Goal: Task Accomplishment & Management: Manage account settings

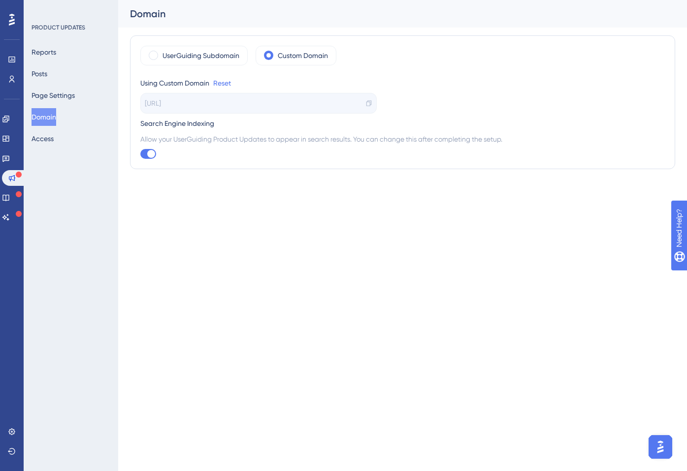
drag, startPoint x: 214, startPoint y: 103, endPoint x: 135, endPoint y: 100, distance: 78.8
click at [135, 100] on div "UserGuiding Subdomain Custom Domain Using Custom Domain Reset [URL] Search Engi…" at bounding box center [402, 102] width 545 height 134
copy span "[URL]"
click at [9, 198] on icon at bounding box center [5, 198] width 6 height 6
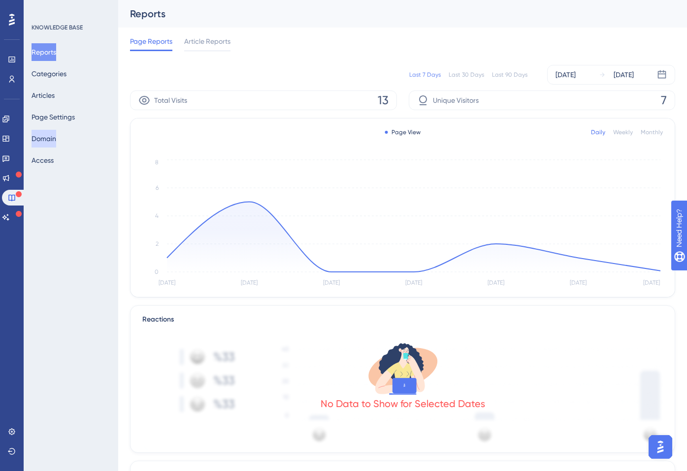
click at [54, 139] on button "Domain" at bounding box center [43, 139] width 25 height 18
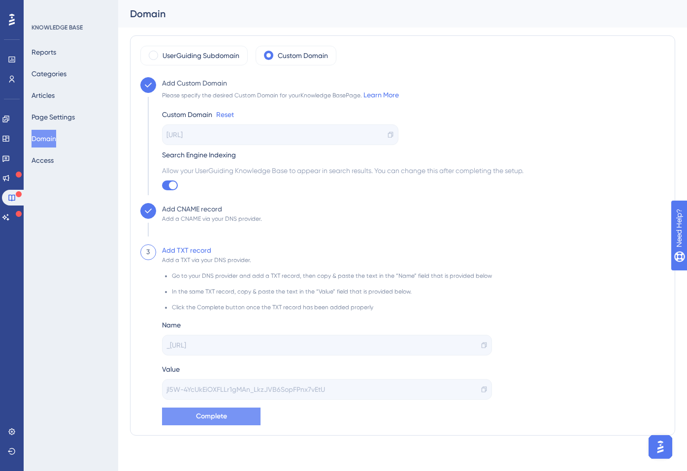
click at [196, 417] on span "Complete" at bounding box center [211, 417] width 31 height 12
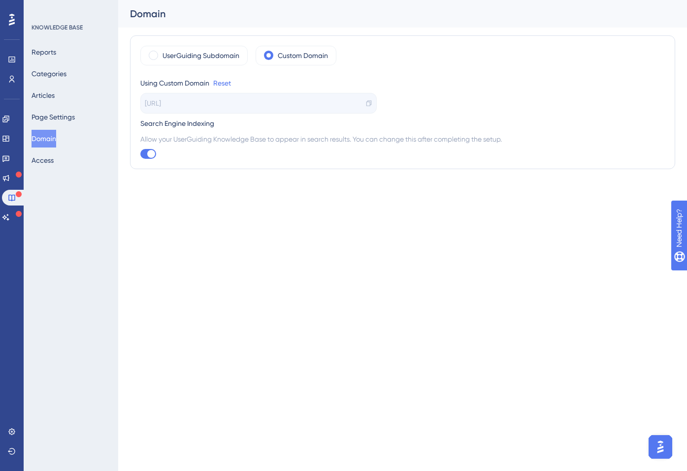
drag, startPoint x: 196, startPoint y: 103, endPoint x: 143, endPoint y: 104, distance: 53.2
click at [143, 104] on div "[URL]" at bounding box center [258, 103] width 236 height 21
copy span "[URL]"
click at [68, 117] on button "Page Settings" at bounding box center [52, 117] width 43 height 18
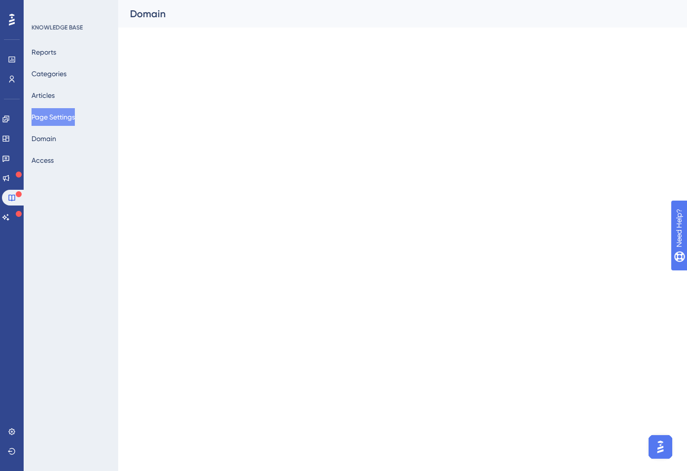
click at [63, 117] on button "Page Settings" at bounding box center [52, 117] width 43 height 18
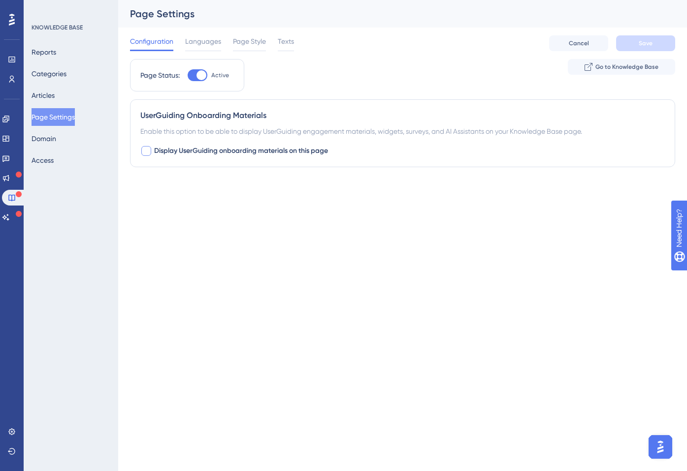
click at [147, 151] on div at bounding box center [146, 151] width 10 height 10
click at [147, 151] on icon at bounding box center [146, 152] width 5 height 4
checkbox input "false"
click at [234, 42] on span "Page Style" at bounding box center [249, 41] width 33 height 12
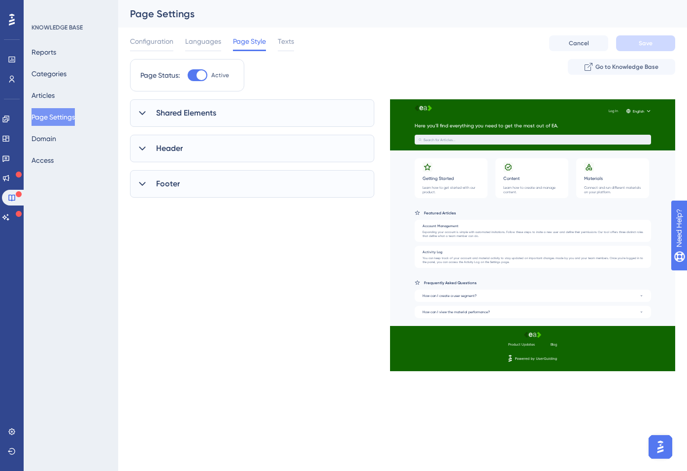
click at [143, 116] on icon at bounding box center [142, 113] width 10 height 10
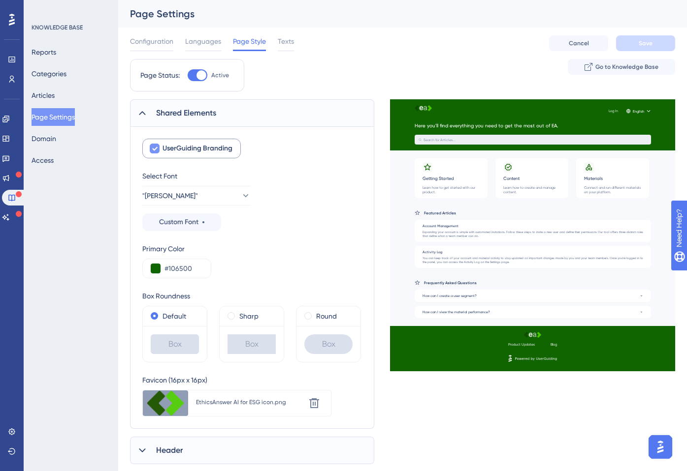
click at [156, 150] on icon at bounding box center [155, 149] width 6 height 8
checkbox input "false"
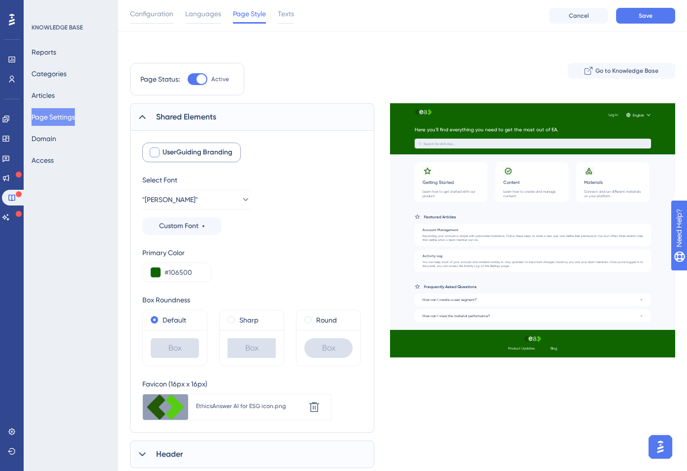
scroll to position [64, 0]
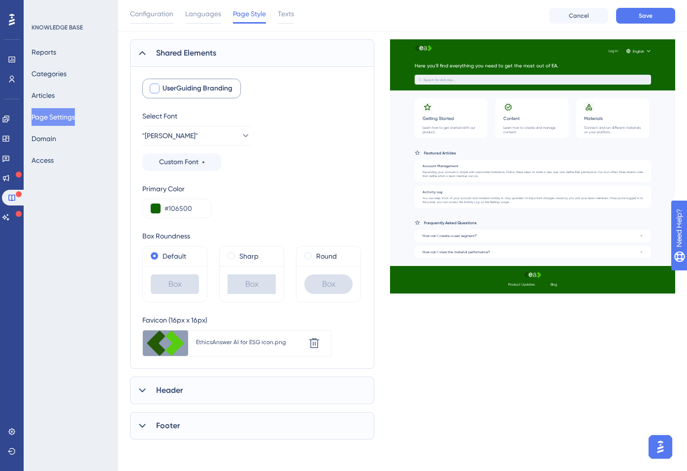
click at [149, 390] on div "Header" at bounding box center [252, 391] width 244 height 28
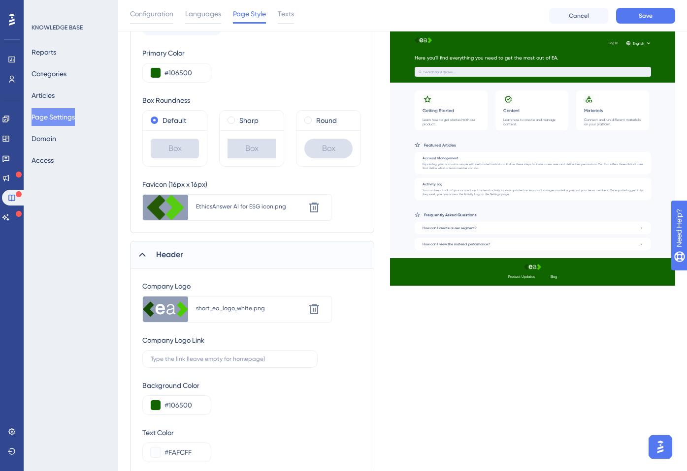
scroll to position [270, 0]
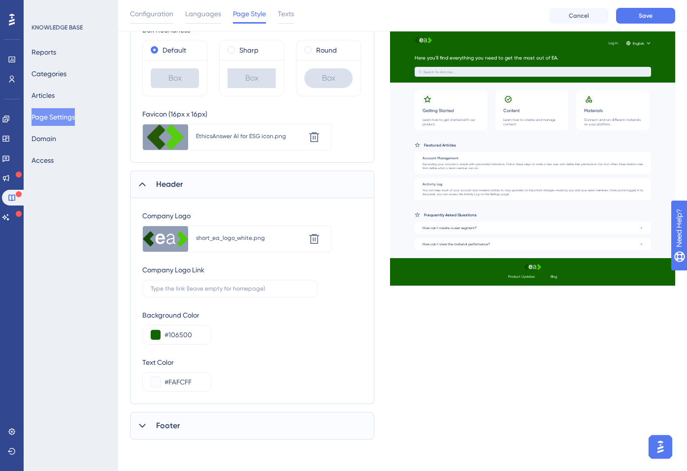
click at [146, 428] on icon at bounding box center [142, 426] width 10 height 10
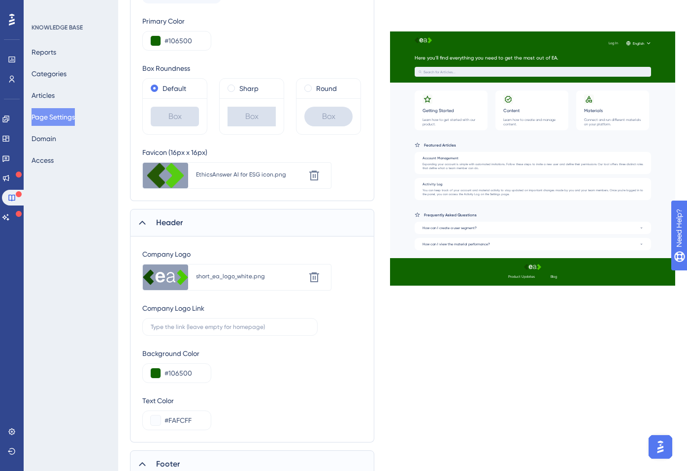
scroll to position [0, 0]
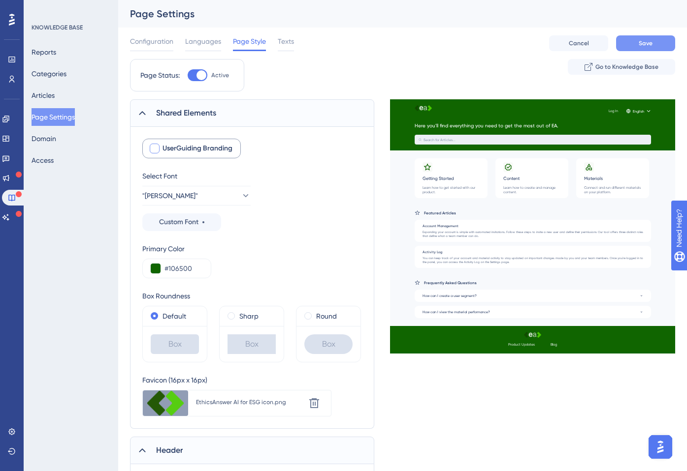
click at [634, 43] on button "Save" at bounding box center [645, 43] width 59 height 16
click at [10, 184] on link at bounding box center [6, 178] width 8 height 16
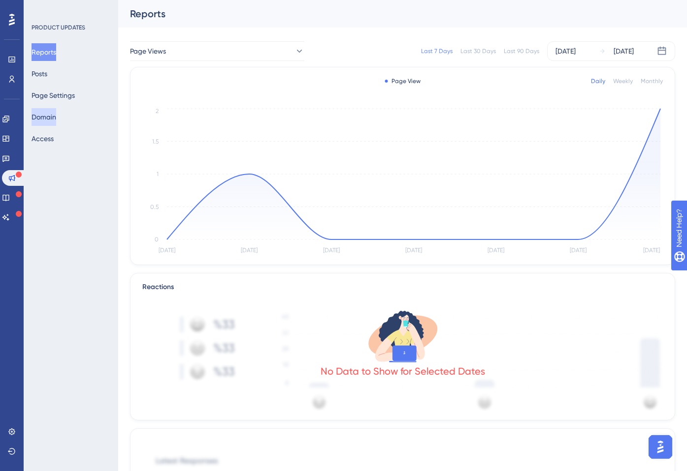
click at [54, 120] on button "Domain" at bounding box center [43, 117] width 25 height 18
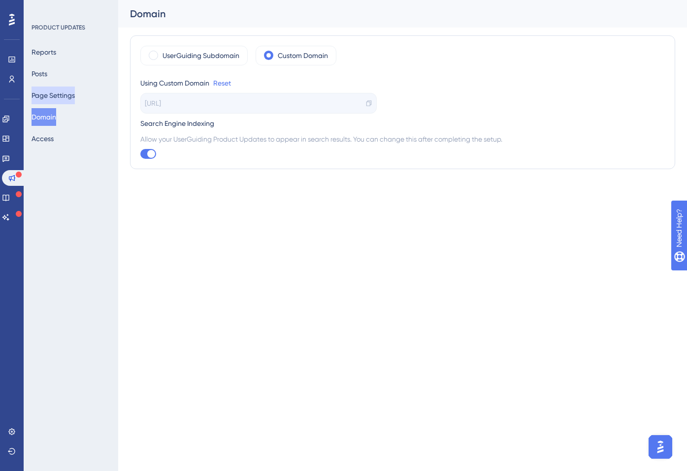
click at [47, 92] on button "Page Settings" at bounding box center [52, 96] width 43 height 18
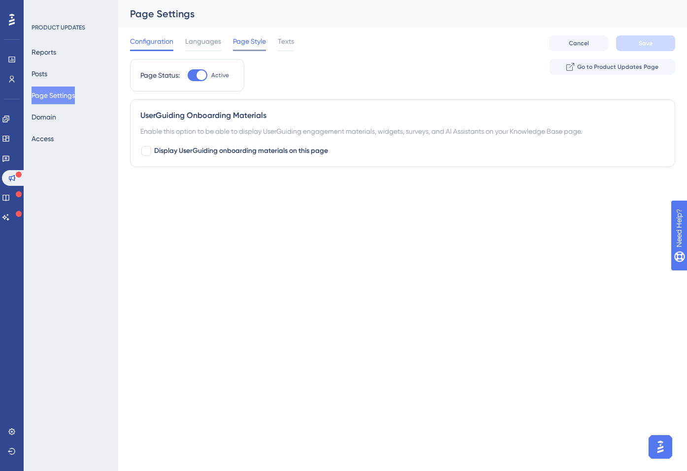
click at [243, 41] on span "Page Style" at bounding box center [249, 41] width 33 height 12
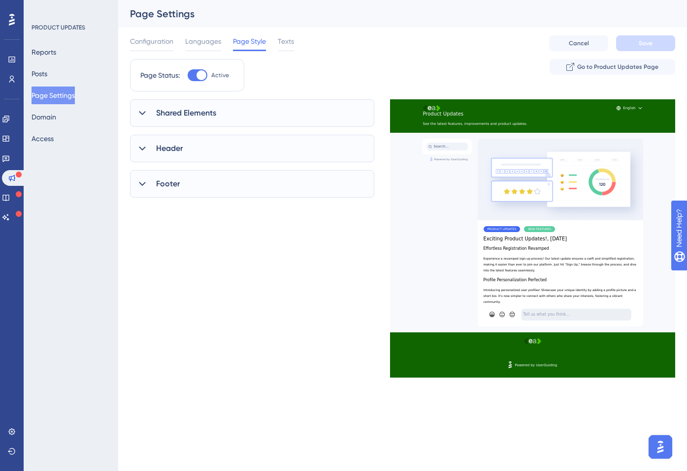
click at [144, 115] on icon at bounding box center [142, 113] width 10 height 10
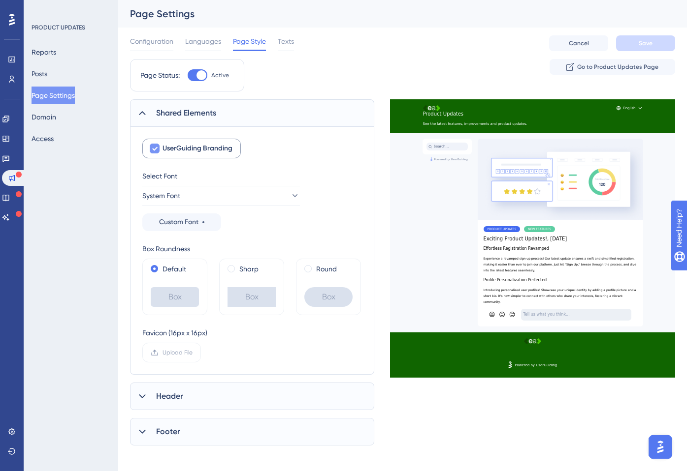
click at [163, 151] on span "UserGuiding Branding" at bounding box center [197, 149] width 70 height 12
checkbox input "false"
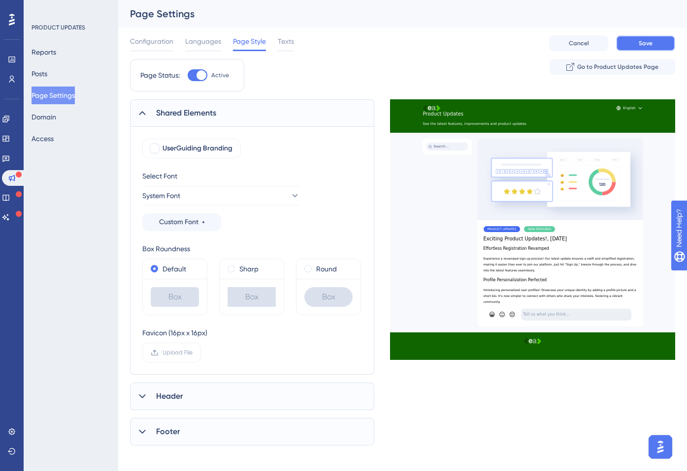
click at [640, 45] on span "Save" at bounding box center [645, 43] width 14 height 8
click at [143, 399] on icon at bounding box center [142, 397] width 10 height 10
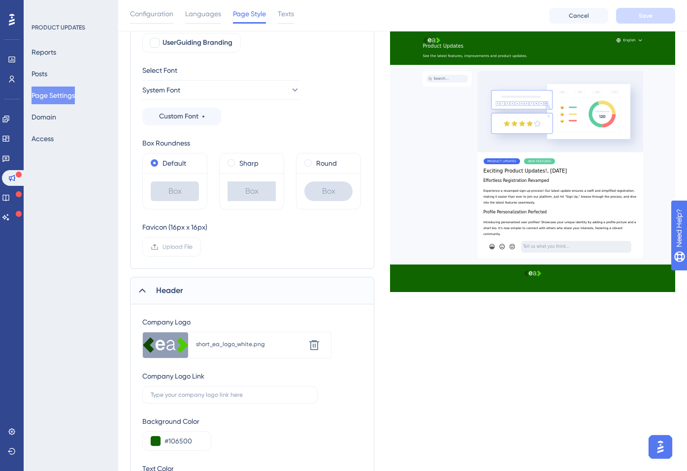
scroll to position [216, 0]
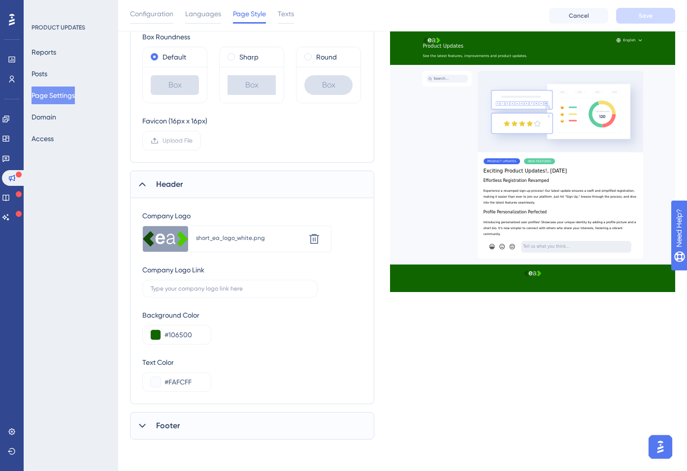
click at [145, 426] on icon at bounding box center [142, 426] width 10 height 10
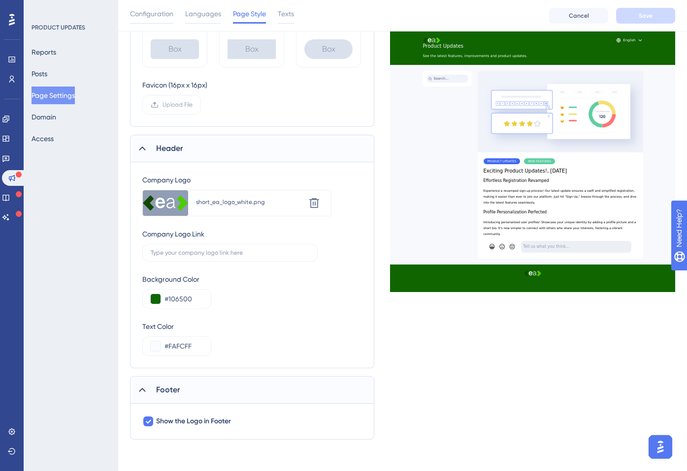
scroll to position [0, 0]
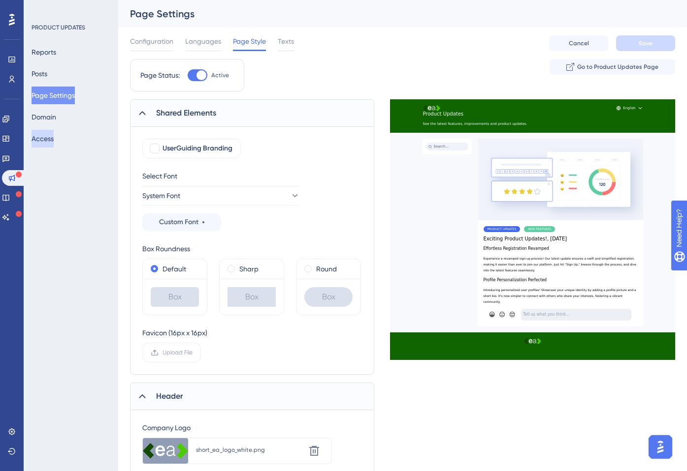
click at [43, 139] on button "Access" at bounding box center [42, 139] width 22 height 18
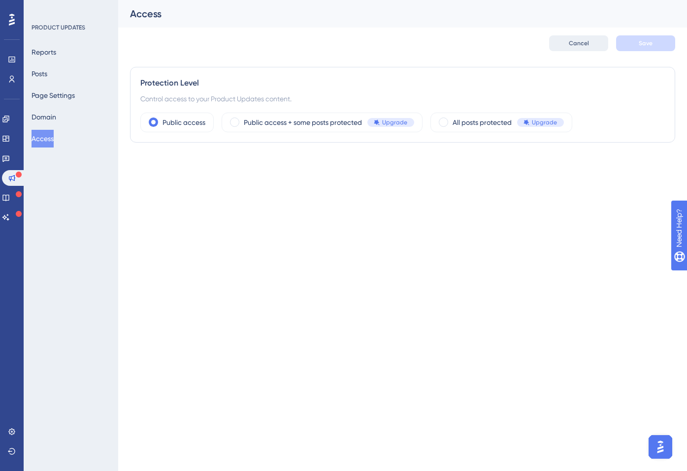
click at [580, 43] on span "Cancel" at bounding box center [578, 43] width 20 height 8
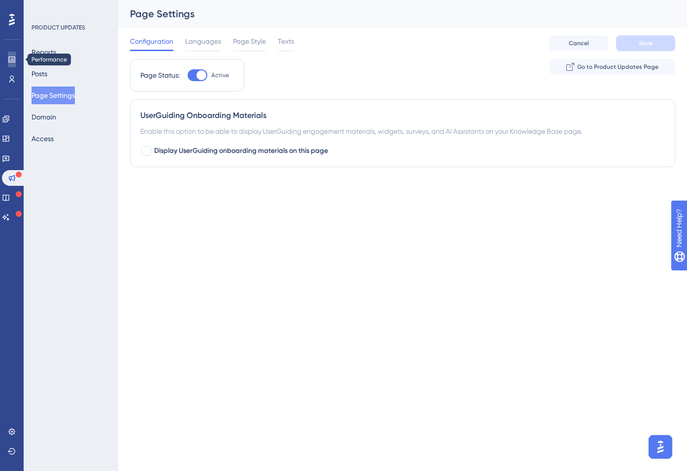
click at [11, 58] on icon at bounding box center [12, 60] width 8 height 8
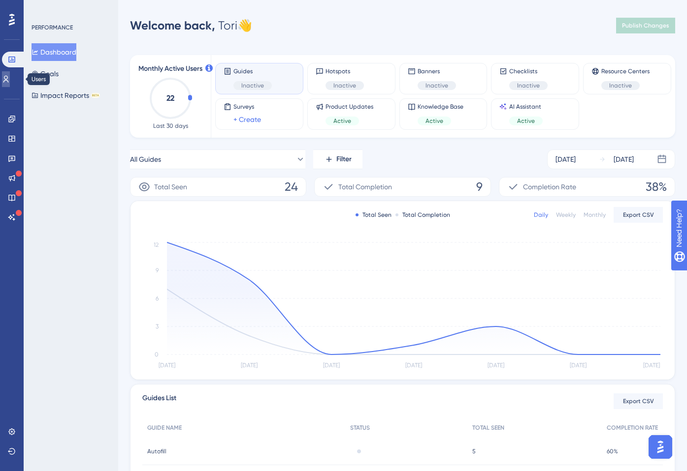
click at [10, 85] on link at bounding box center [6, 79] width 8 height 16
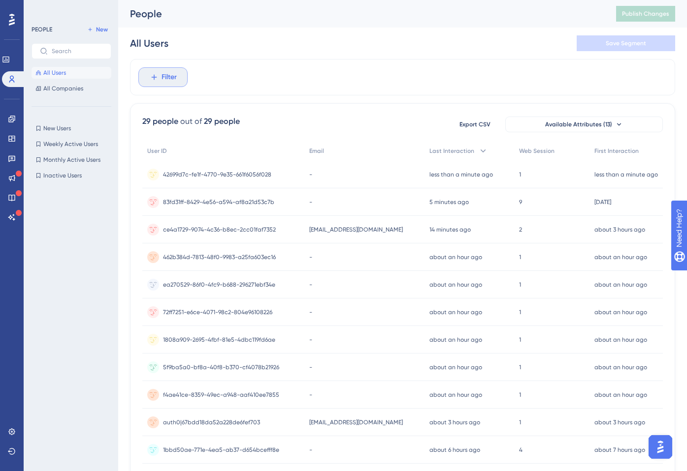
drag, startPoint x: 175, startPoint y: 66, endPoint x: 174, endPoint y: 75, distance: 8.9
click at [174, 75] on div "Filter" at bounding box center [402, 77] width 545 height 36
click at [174, 75] on span "Filter" at bounding box center [168, 77] width 15 height 12
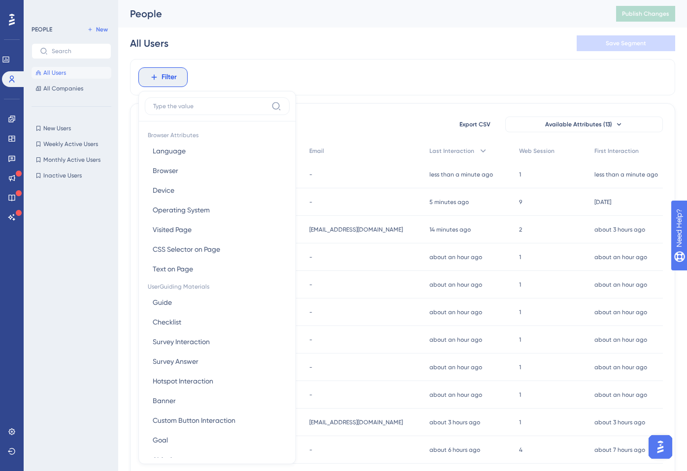
click at [260, 75] on div "Filter Browser Attributes Language Language Browser Browser Device Device Opera…" at bounding box center [402, 77] width 545 height 36
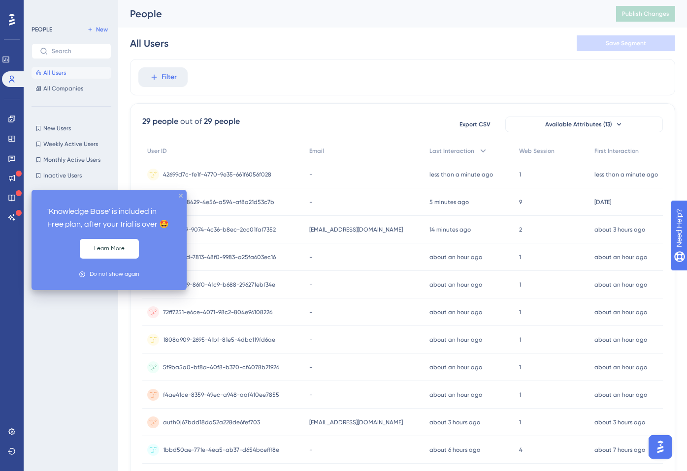
click at [179, 197] on icon "close tooltip" at bounding box center [181, 196] width 4 height 4
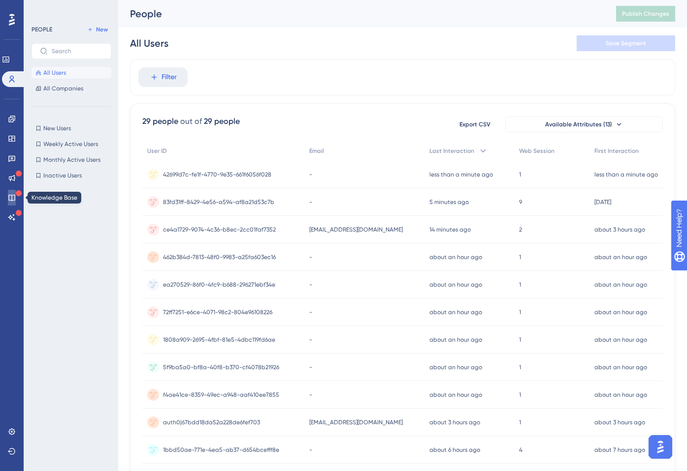
click at [10, 198] on icon at bounding box center [12, 198] width 8 height 8
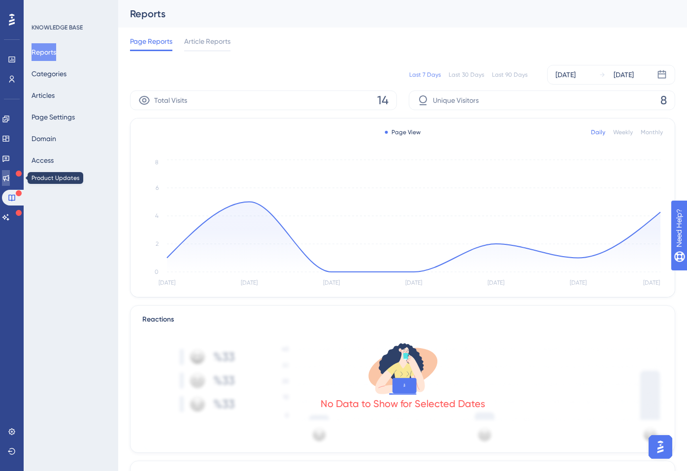
click at [10, 179] on icon at bounding box center [6, 178] width 8 height 8
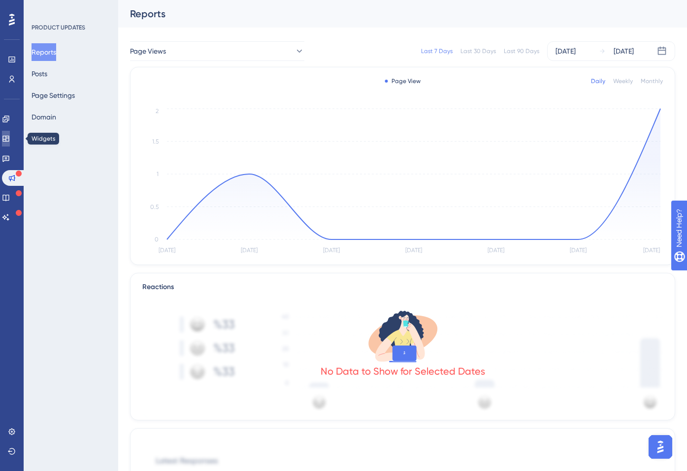
click at [9, 136] on icon at bounding box center [5, 139] width 6 height 6
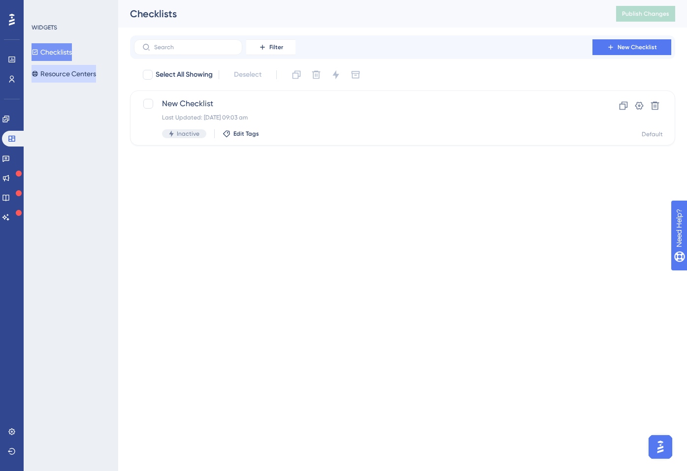
click at [67, 73] on button "Resource Centers" at bounding box center [63, 74] width 64 height 18
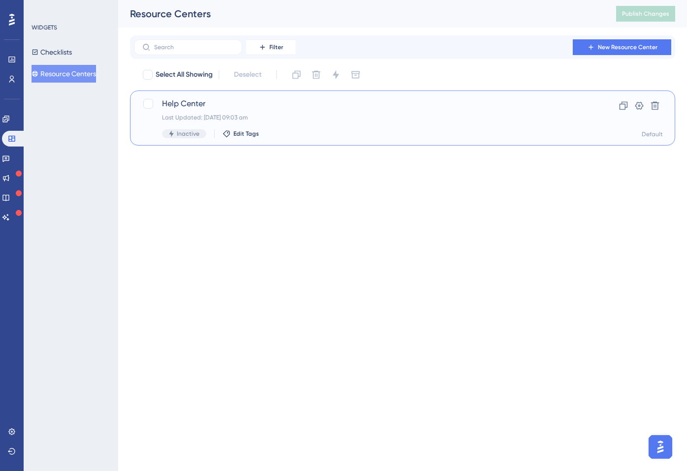
click at [150, 116] on div "Help Center Last Updated: [DATE] 09:03 am Inactive Edit Tags" at bounding box center [353, 118] width 422 height 40
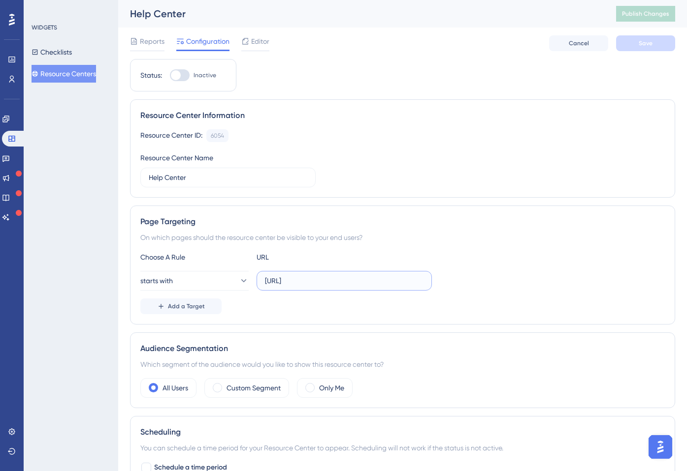
click at [307, 282] on input "[URL]" at bounding box center [344, 281] width 158 height 11
type input "[URL]"
click at [633, 47] on button "Save" at bounding box center [645, 43] width 59 height 16
click at [631, 15] on span "Publish Changes" at bounding box center [645, 14] width 47 height 8
